Goal: Obtain resource: Obtain resource

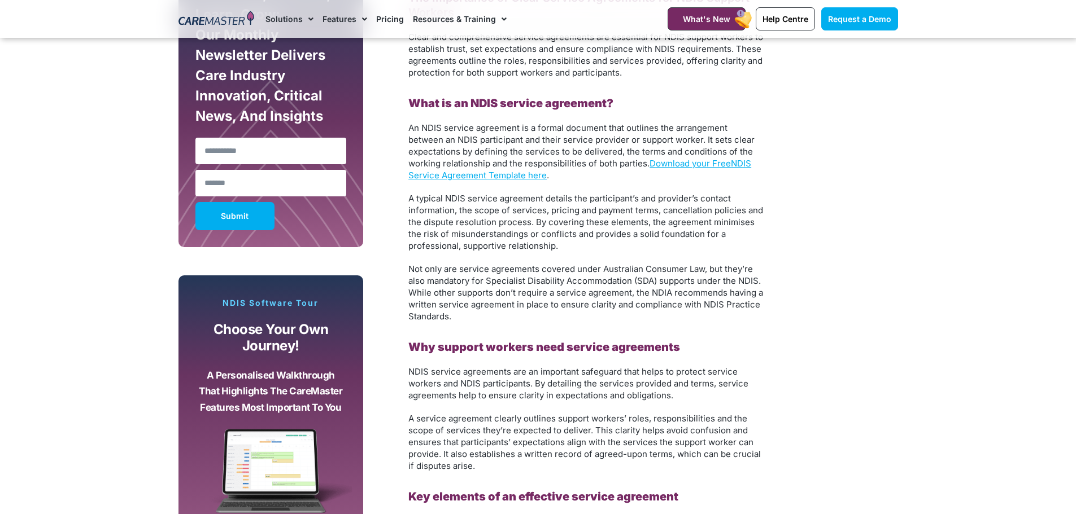
scroll to position [734, 0]
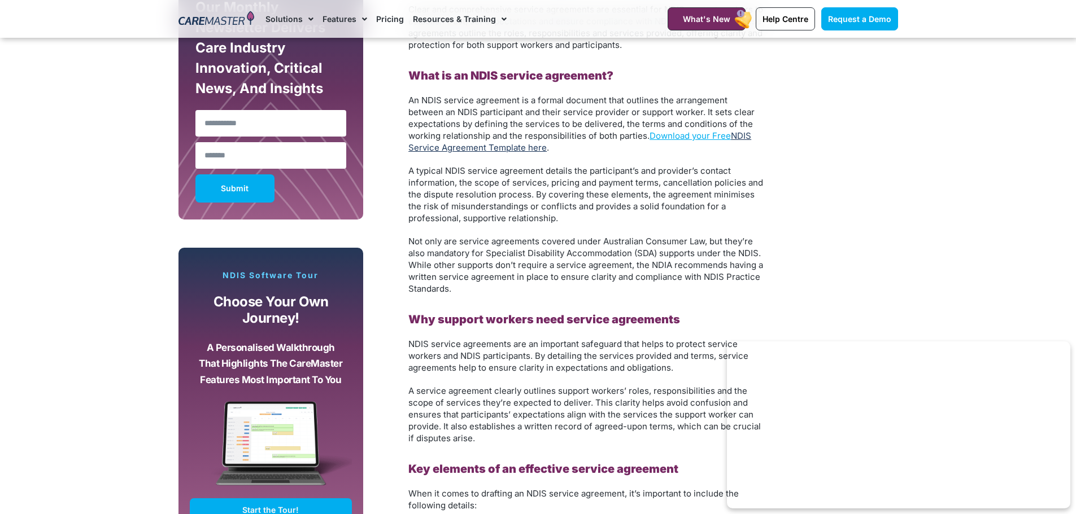
click at [461, 147] on link "NDIS Service Agreement Template here" at bounding box center [579, 141] width 343 height 23
click at [434, 146] on link "NDIS Service Agreement Template here" at bounding box center [579, 141] width 343 height 23
click at [512, 145] on link "NDIS Service Agreement Template here" at bounding box center [579, 141] width 343 height 23
click at [509, 147] on link "NDIS Service Agreement Template here" at bounding box center [579, 141] width 343 height 23
